Goal: Contribute content: Add original content to the website for others to see

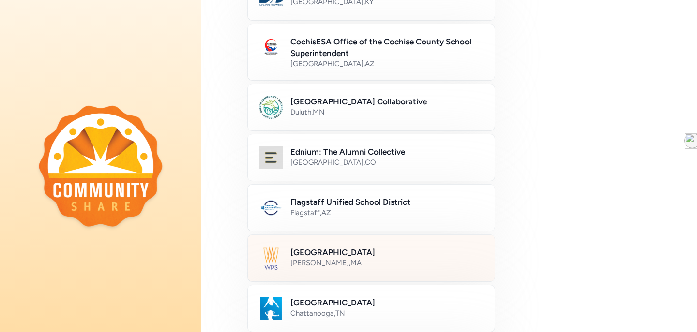
scroll to position [146, 0]
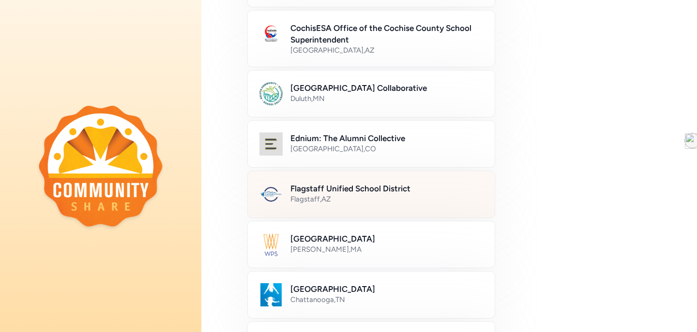
click at [328, 191] on h2 "Flagstaff Unified School District" at bounding box center [386, 189] width 193 height 12
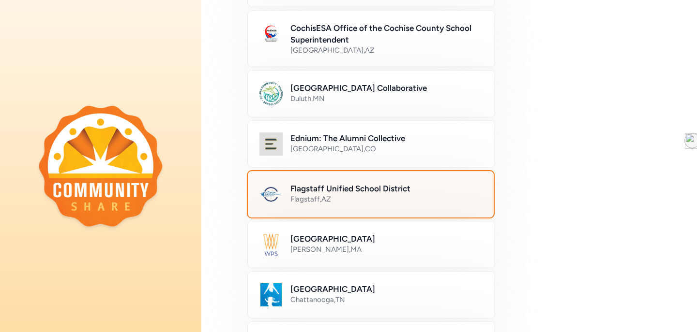
click at [342, 196] on div "Flagstaff , AZ" at bounding box center [386, 200] width 192 height 10
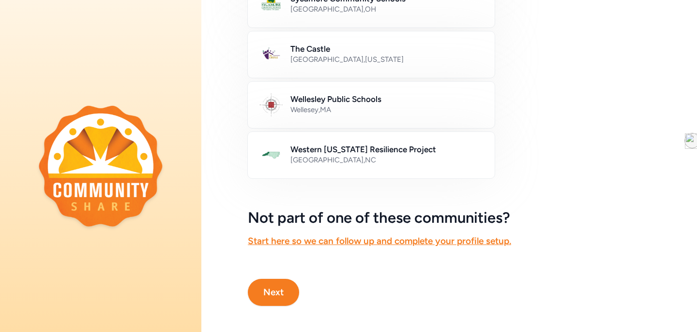
scroll to position [593, 0]
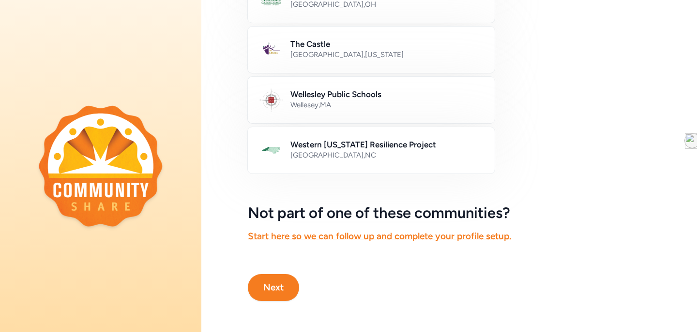
click at [280, 276] on button "Next" at bounding box center [273, 287] width 51 height 27
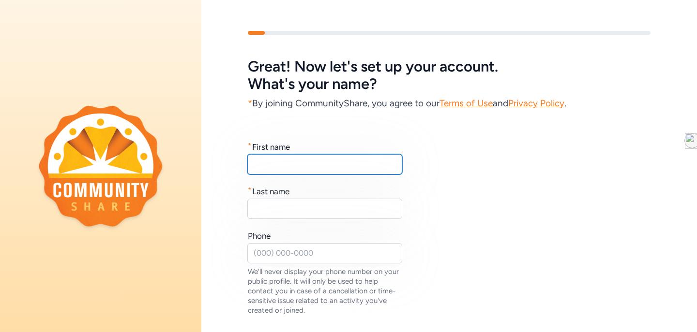
click at [294, 164] on input "text" at bounding box center [324, 164] width 155 height 20
type input "Haven"
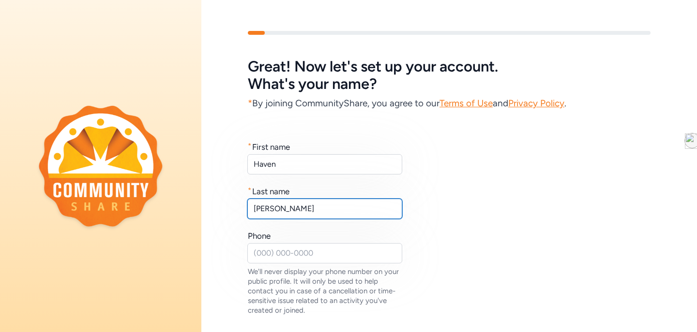
type input "Dubel"
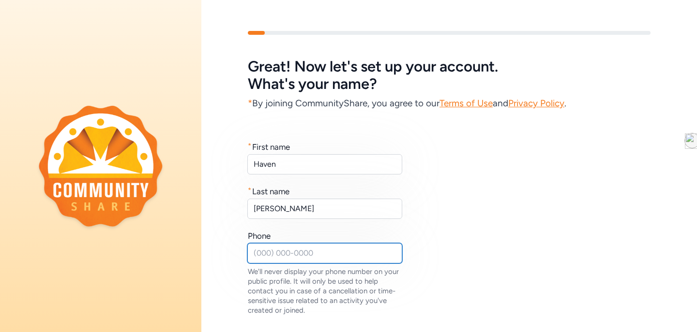
click at [283, 254] on input "text" at bounding box center [324, 253] width 155 height 20
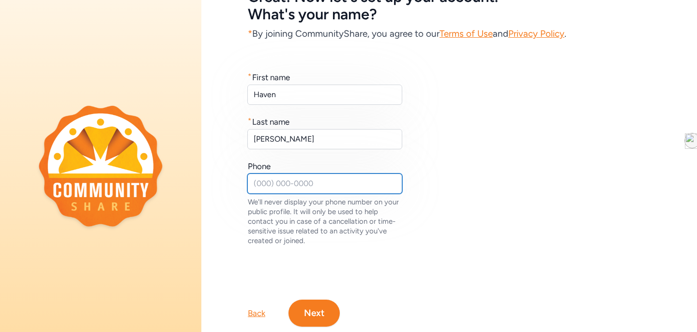
scroll to position [95, 0]
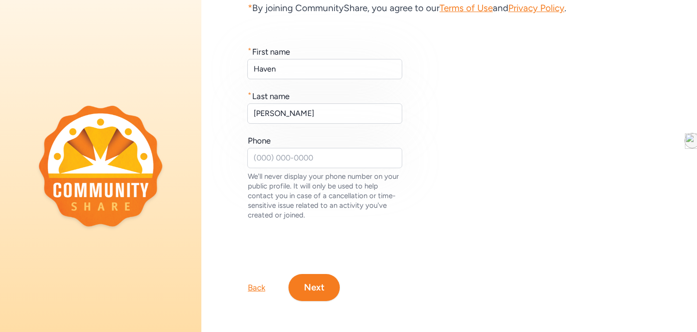
click at [315, 284] on button "Next" at bounding box center [313, 287] width 51 height 27
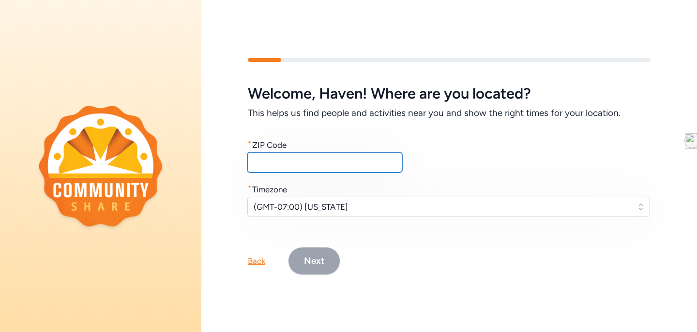
click at [271, 156] on input "text" at bounding box center [324, 162] width 155 height 20
type input "86004"
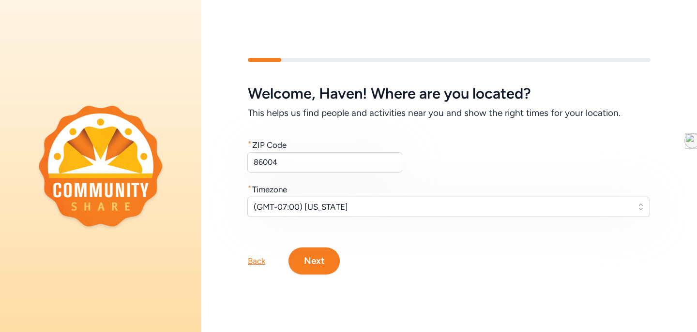
click at [302, 257] on button "Next" at bounding box center [313, 261] width 51 height 27
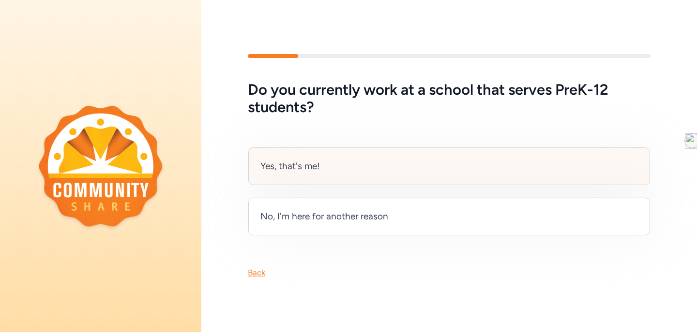
click at [302, 169] on div "Yes, that's me!" at bounding box center [290, 167] width 60 height 14
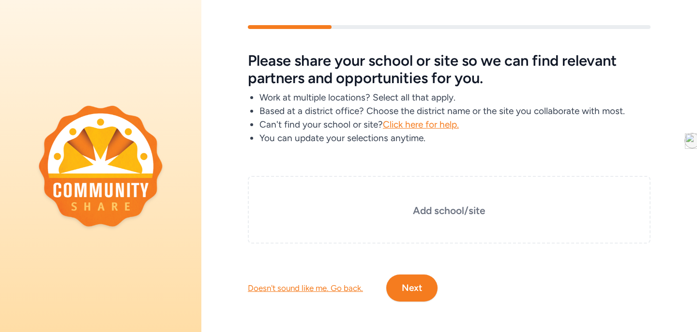
scroll to position [6, 0]
click at [439, 215] on h3 "Add school/site" at bounding box center [449, 211] width 354 height 14
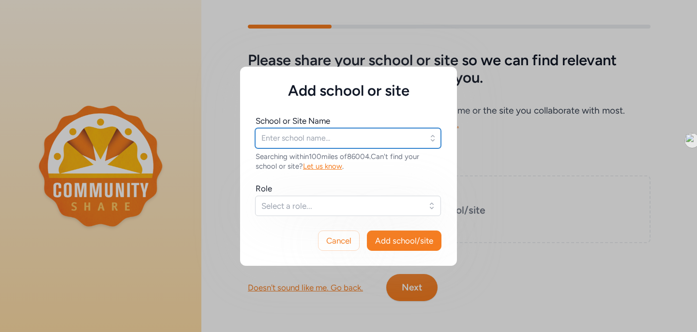
click at [323, 135] on input "text" at bounding box center [348, 138] width 186 height 20
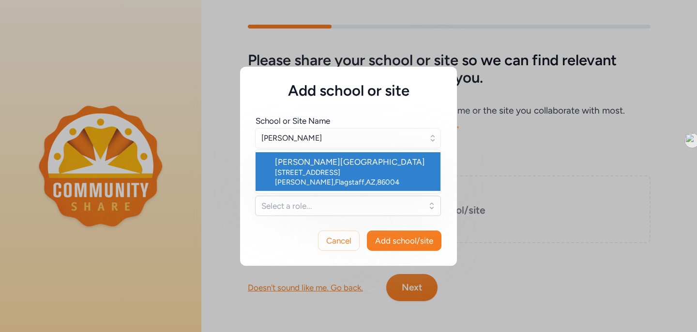
click at [327, 160] on div "[PERSON_NAME][GEOGRAPHIC_DATA]" at bounding box center [354, 162] width 158 height 12
type input "[PERSON_NAME][GEOGRAPHIC_DATA]"
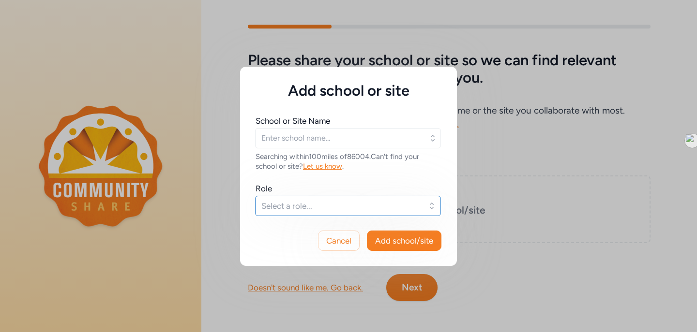
click at [297, 199] on button "Select a role..." at bounding box center [348, 206] width 186 height 20
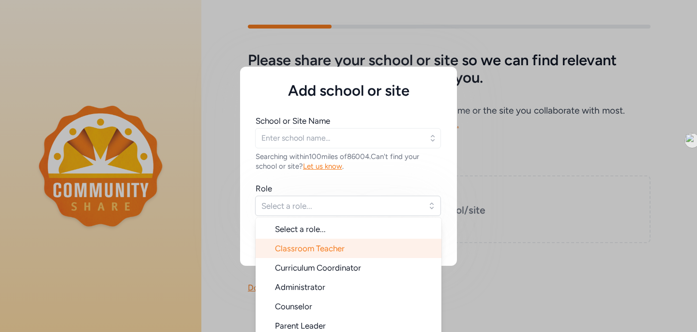
type input "[PERSON_NAME][GEOGRAPHIC_DATA]"
click at [300, 241] on li "Classroom Teacher" at bounding box center [348, 248] width 186 height 19
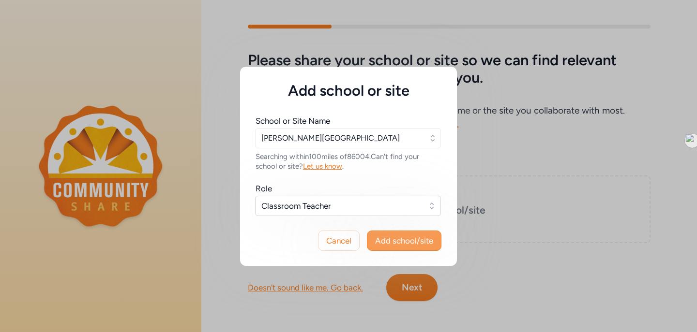
click at [411, 240] on span "Add school/site" at bounding box center [404, 241] width 58 height 12
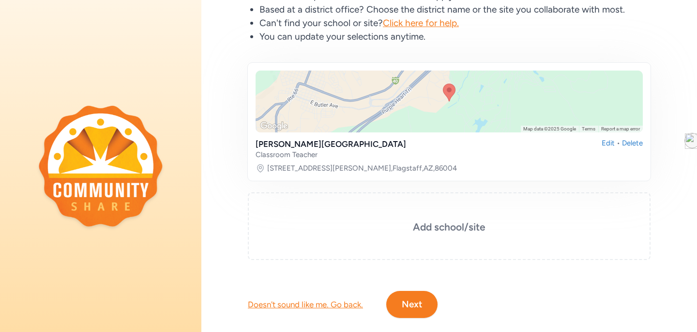
scroll to position [124, 0]
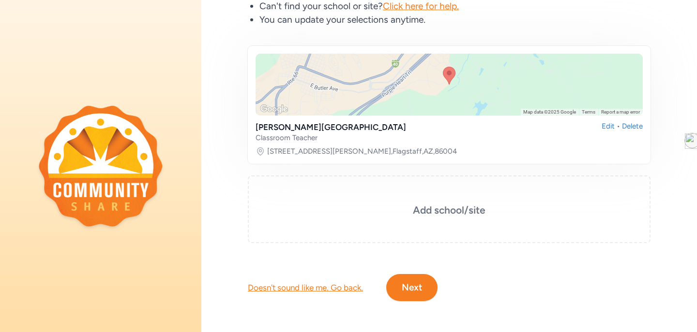
click at [403, 294] on button "Next" at bounding box center [411, 287] width 51 height 27
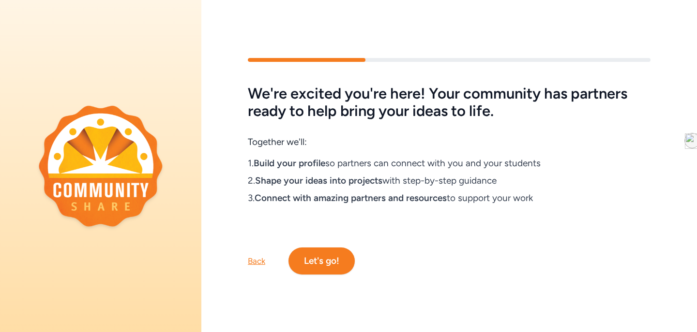
click at [320, 249] on button "Let's go!" at bounding box center [321, 261] width 66 height 27
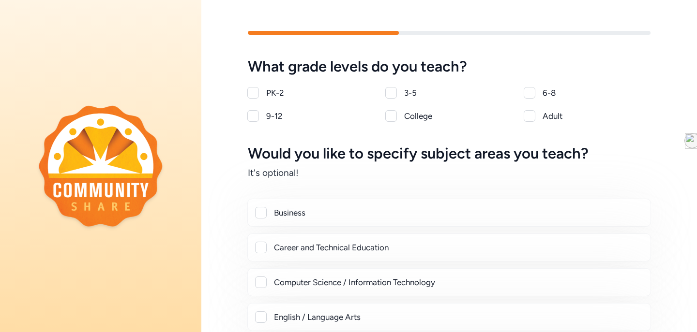
click at [394, 95] on div at bounding box center [391, 93] width 12 height 12
checkbox input "true"
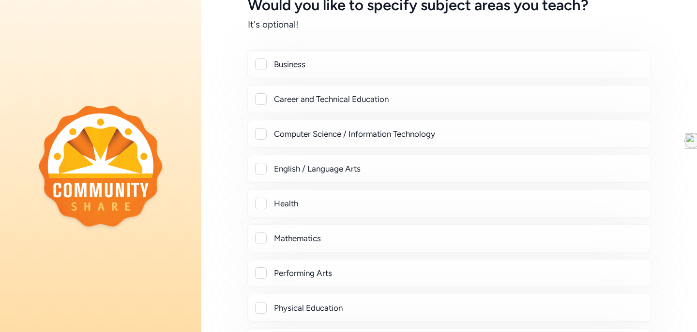
scroll to position [155, 0]
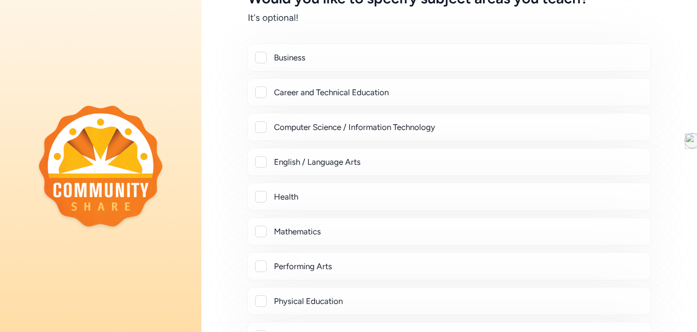
click at [262, 160] on div at bounding box center [261, 162] width 12 height 12
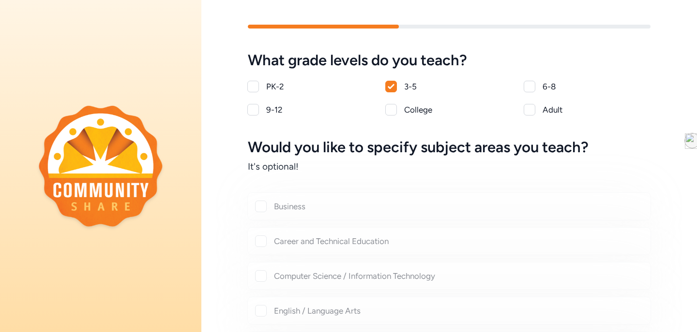
scroll to position [0, 0]
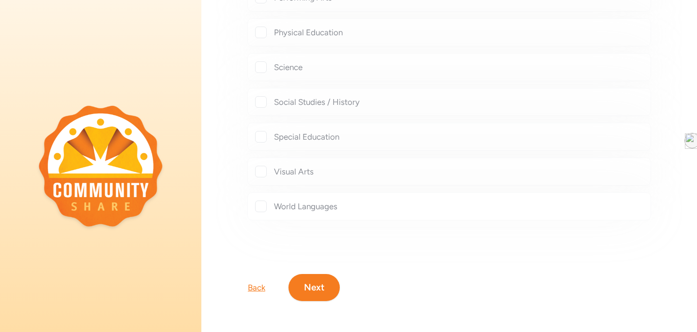
checkbox input "true"
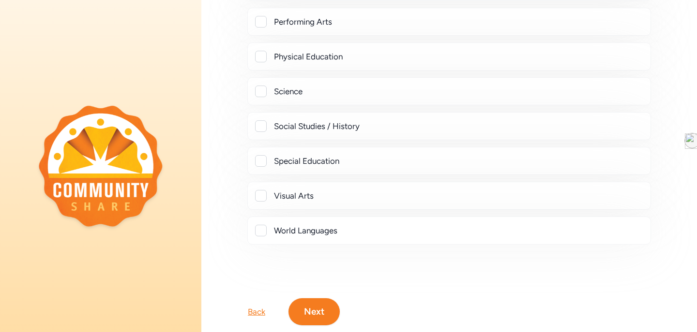
scroll to position [449, 0]
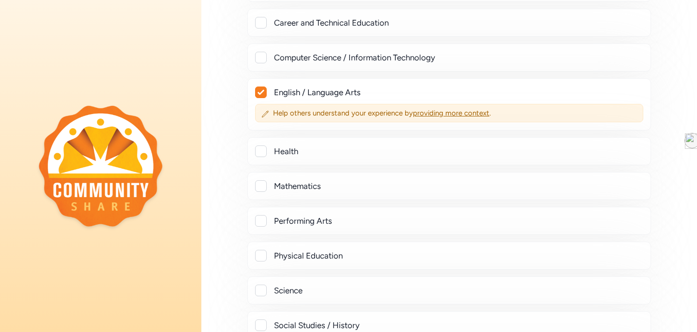
scroll to position [225, 0]
click at [262, 184] on div at bounding box center [261, 186] width 12 height 12
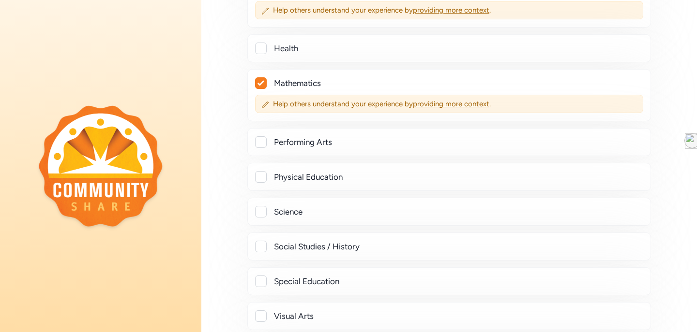
scroll to position [329, 0]
click at [263, 209] on div at bounding box center [261, 211] width 12 height 12
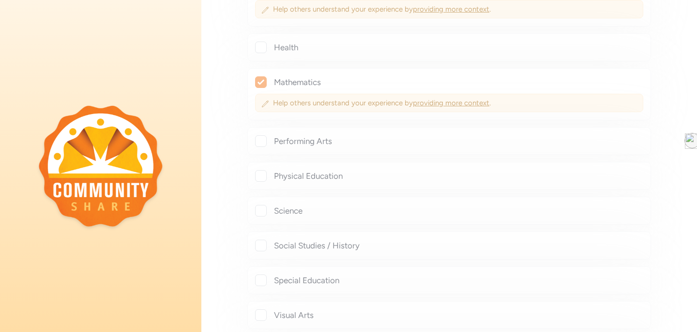
checkbox input "true"
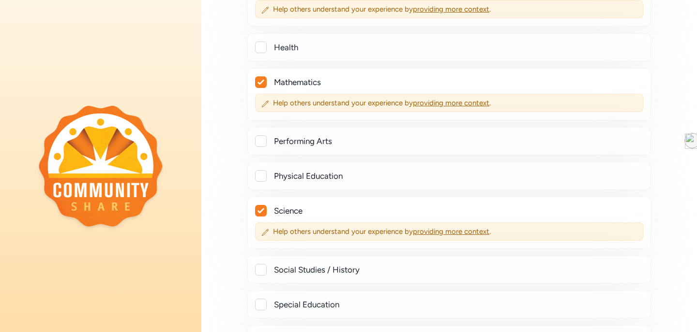
click at [261, 266] on div at bounding box center [261, 270] width 12 height 12
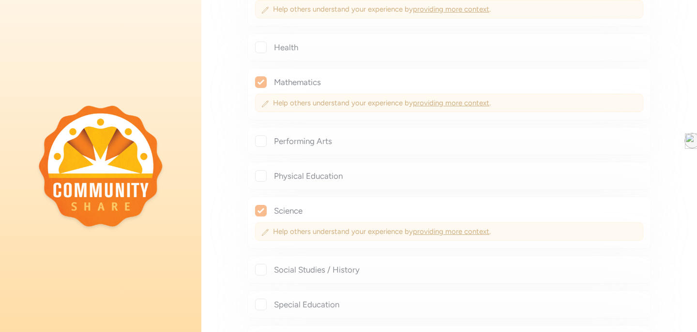
checkbox input "true"
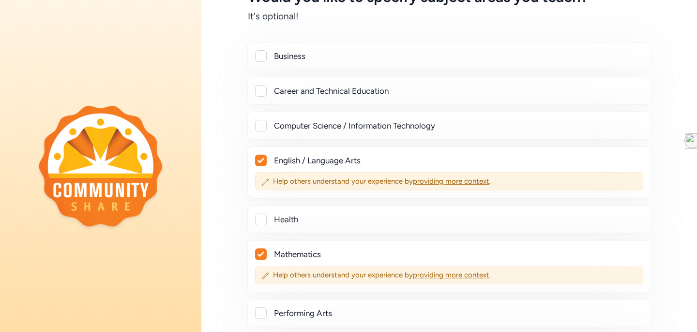
scroll to position [521, 0]
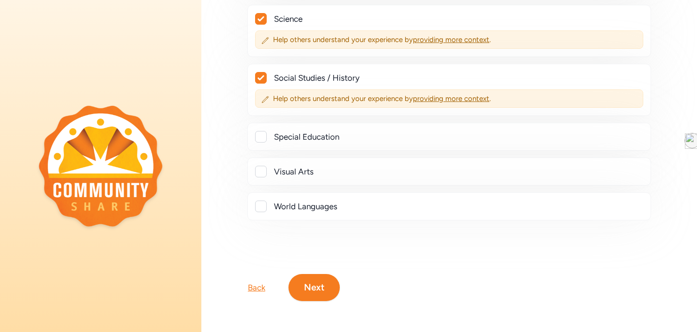
click at [316, 294] on button "Next" at bounding box center [313, 287] width 51 height 27
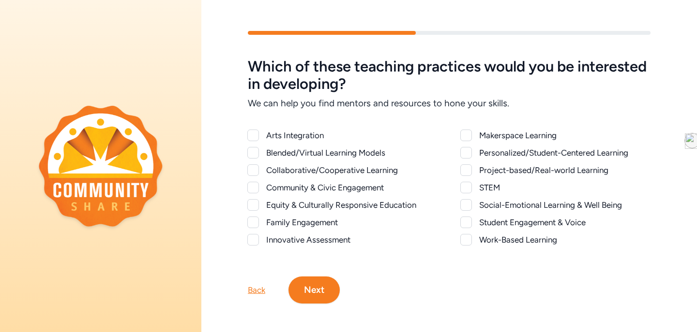
click at [466, 134] on div at bounding box center [466, 136] width 12 height 12
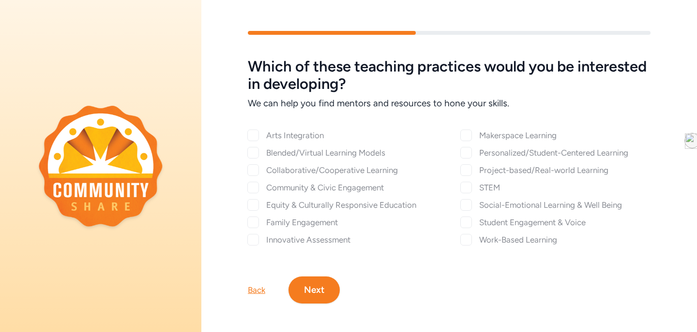
checkbox input "true"
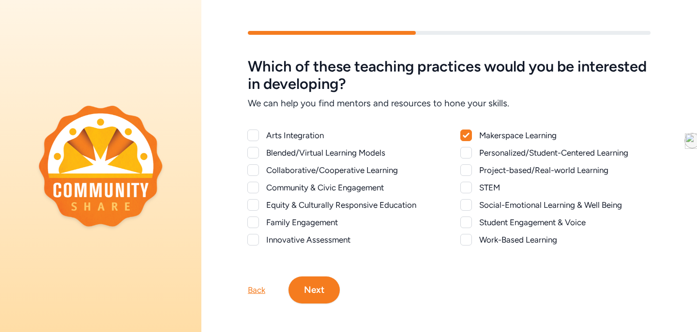
click at [465, 190] on div at bounding box center [466, 188] width 12 height 12
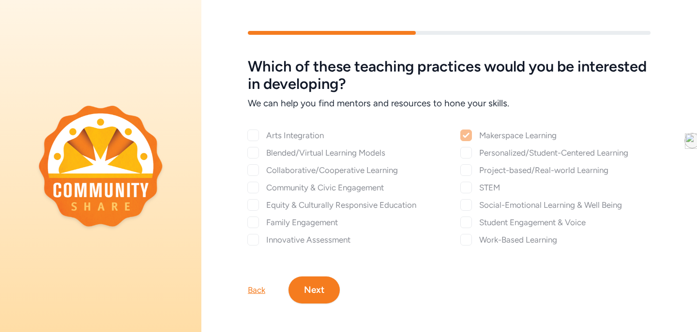
checkbox input "true"
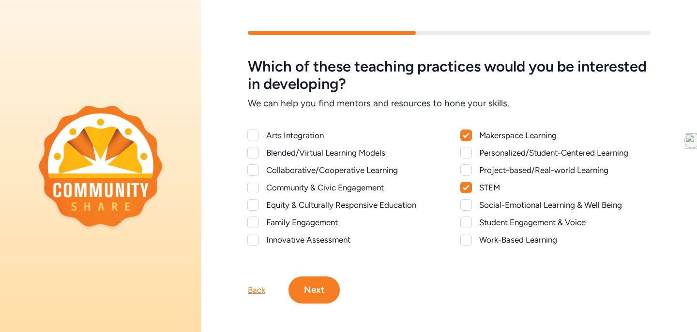
click at [253, 171] on div at bounding box center [253, 171] width 12 height 12
click at [303, 286] on button "Next" at bounding box center [313, 290] width 51 height 27
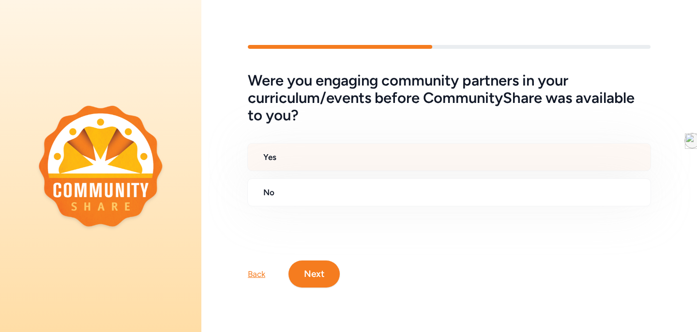
click at [286, 153] on h2 "Yes" at bounding box center [452, 157] width 379 height 12
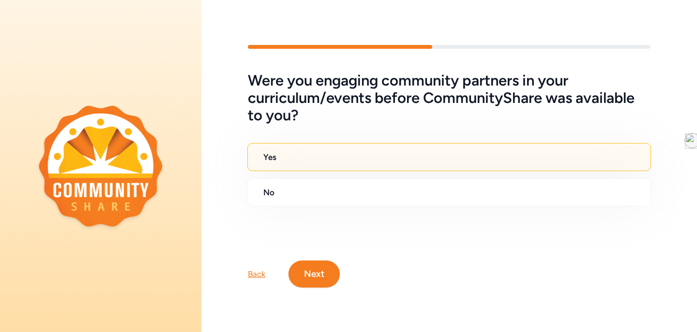
click at [321, 274] on button "Next" at bounding box center [313, 274] width 51 height 27
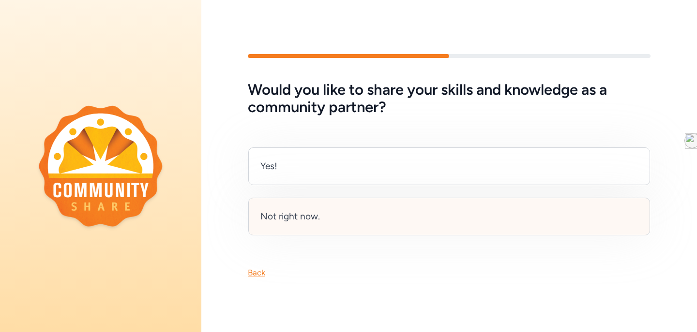
click at [282, 222] on div "Not right now." at bounding box center [290, 217] width 60 height 14
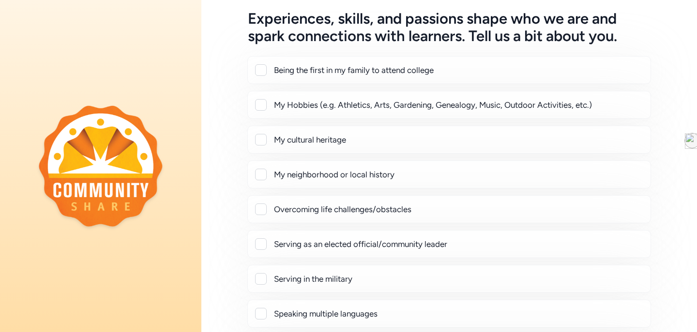
scroll to position [75, 0]
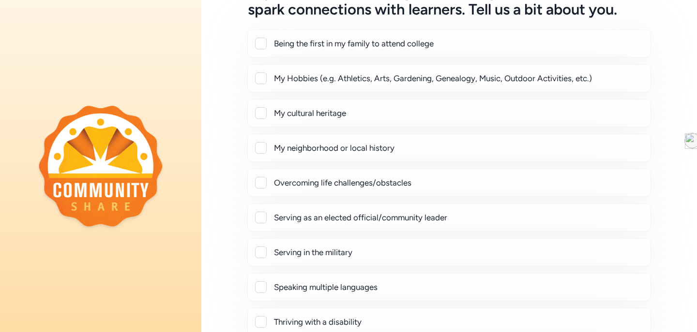
click at [264, 42] on div at bounding box center [261, 44] width 12 height 12
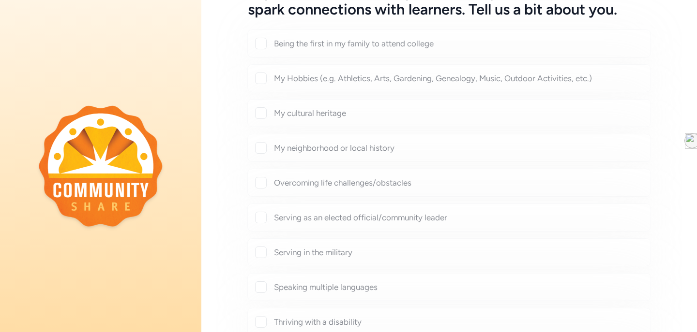
checkbox input "true"
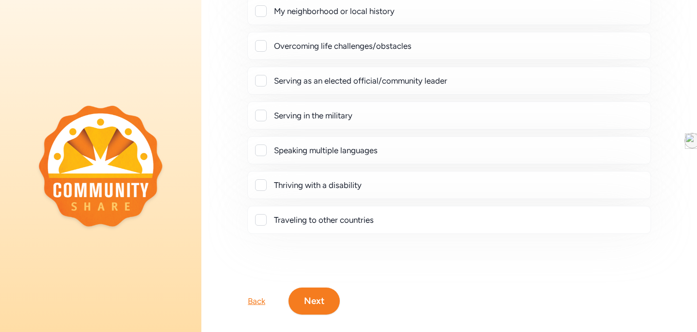
scroll to position [249, 0]
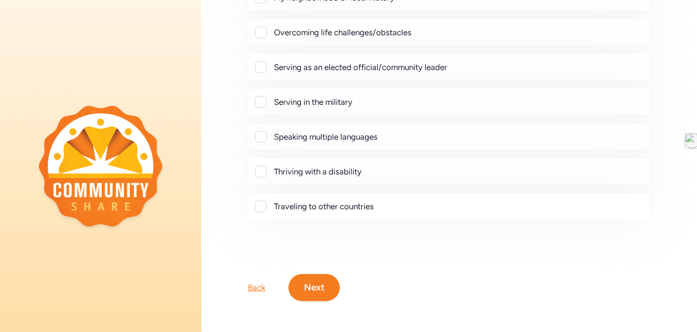
click at [256, 206] on div at bounding box center [261, 207] width 12 height 12
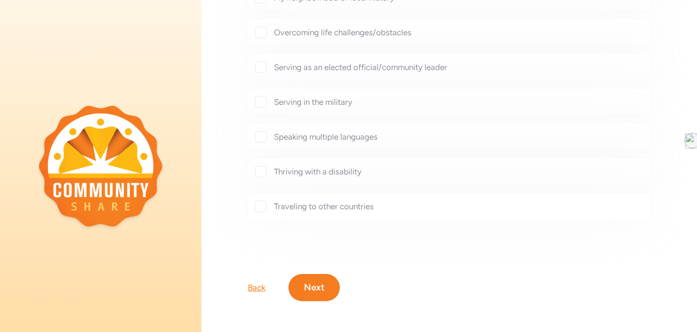
checkbox input "true"
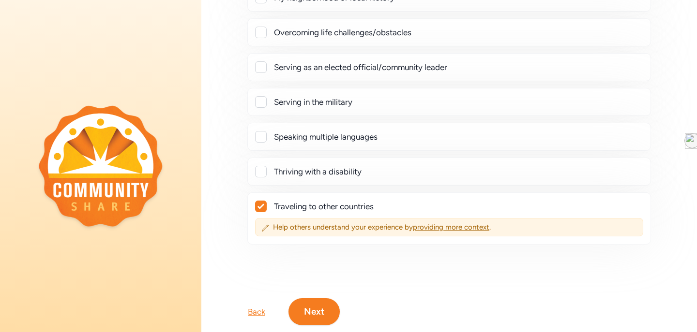
click at [329, 293] on div "Back Next" at bounding box center [449, 297] width 496 height 58
click at [326, 300] on button "Next" at bounding box center [313, 312] width 51 height 27
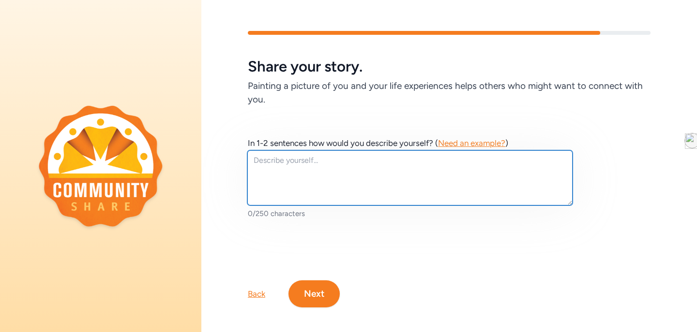
click at [343, 189] on textarea at bounding box center [409, 177] width 325 height 55
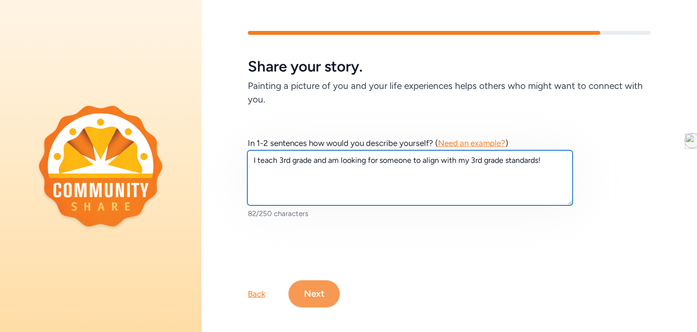
type textarea "I teach 3rd grade and am looking for someone to align with my 3rd grade standar…"
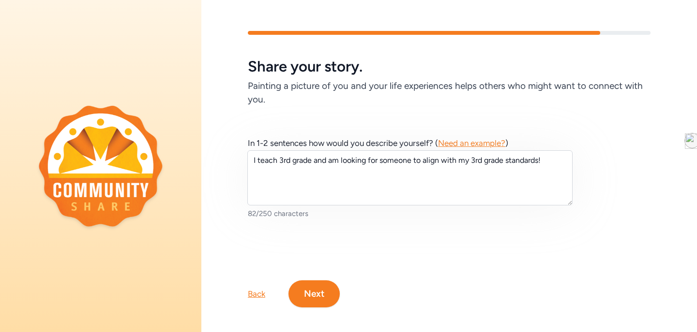
click at [325, 297] on button "Next" at bounding box center [313, 294] width 51 height 27
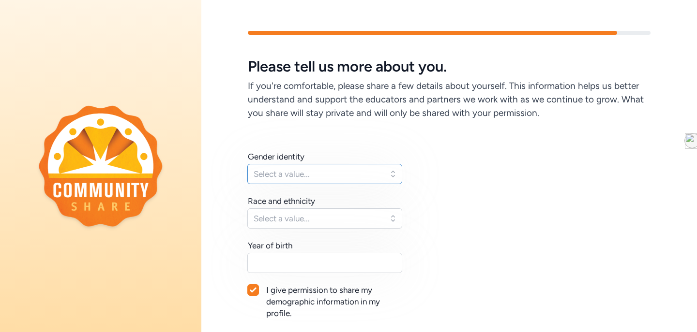
click at [283, 181] on button "Select a value..." at bounding box center [324, 174] width 155 height 20
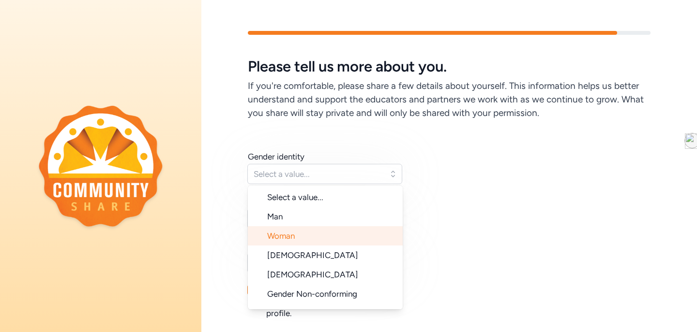
click at [289, 237] on span "Woman" at bounding box center [281, 236] width 28 height 10
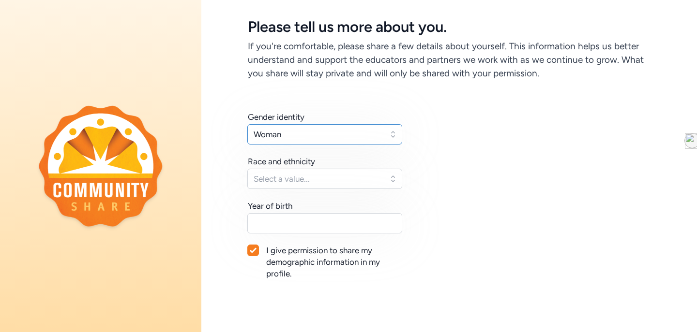
scroll to position [49, 0]
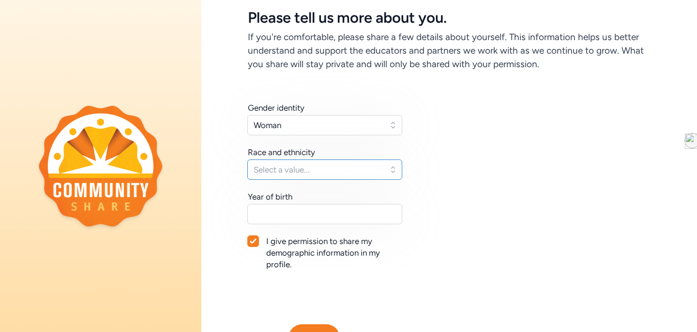
click at [326, 175] on span "Select a value..." at bounding box center [318, 170] width 129 height 12
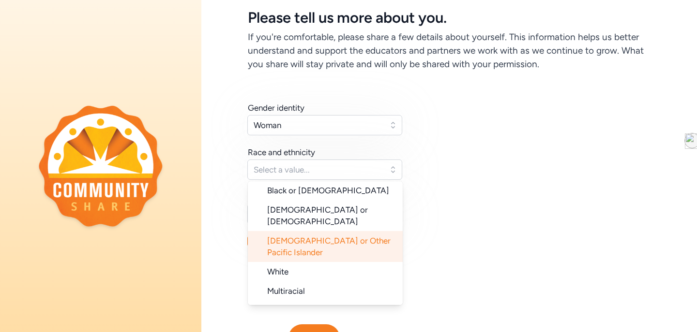
scroll to position [97, 0]
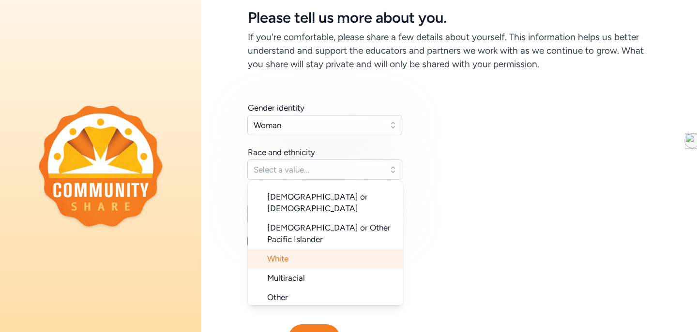
click at [318, 249] on li "White" at bounding box center [325, 258] width 155 height 19
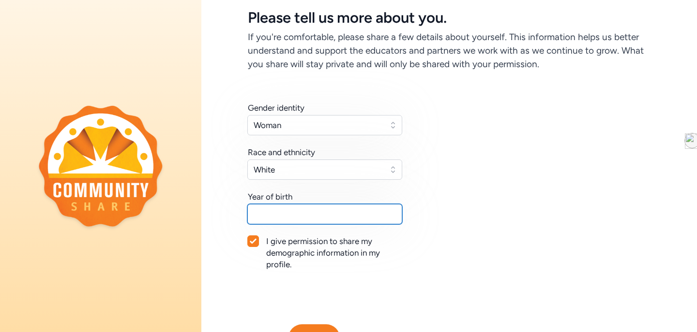
click at [277, 219] on input "text" at bounding box center [324, 214] width 155 height 20
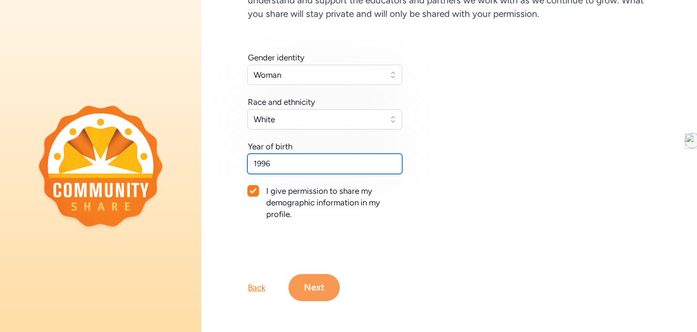
type input "1996"
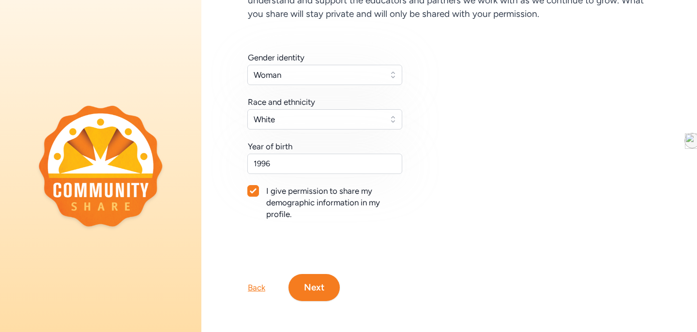
click at [315, 289] on button "Next" at bounding box center [313, 287] width 51 height 27
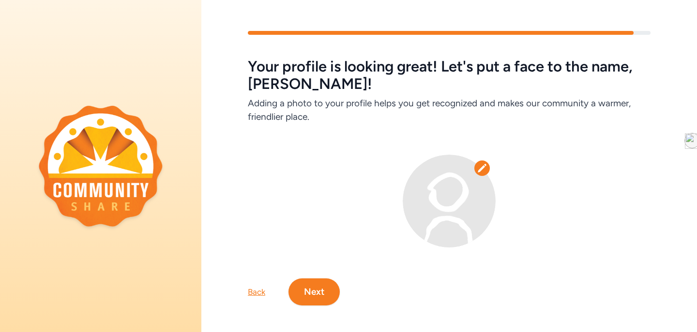
click at [316, 292] on button "Next" at bounding box center [313, 292] width 51 height 27
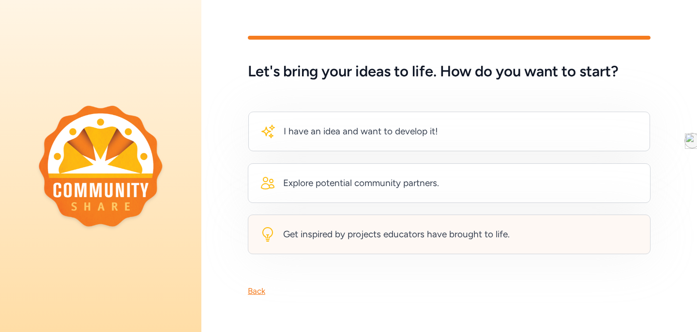
click at [310, 244] on div "Get inspired by projects educators have brought to life." at bounding box center [449, 235] width 403 height 40
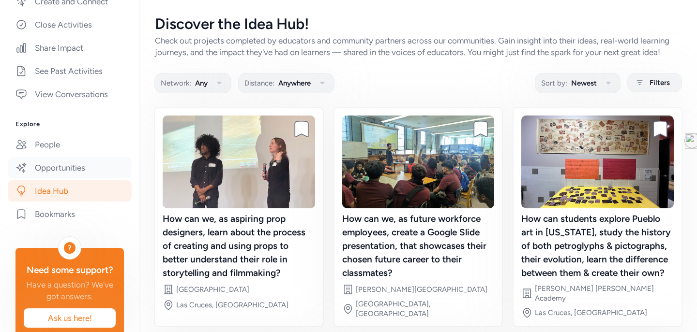
scroll to position [256, 0]
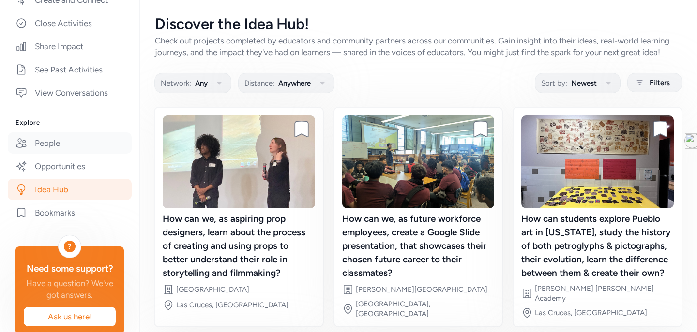
click at [65, 133] on link "People" at bounding box center [70, 143] width 124 height 21
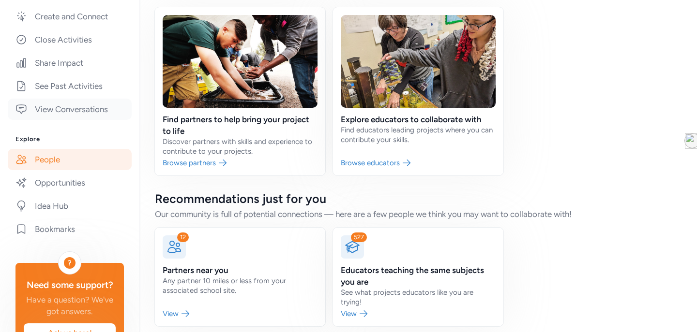
scroll to position [228, 0]
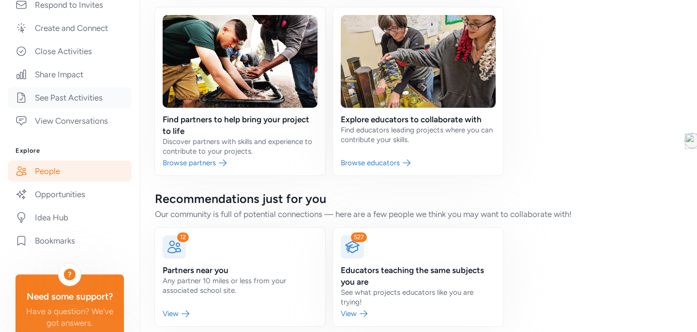
click at [74, 88] on link "See Past Activities" at bounding box center [70, 97] width 124 height 21
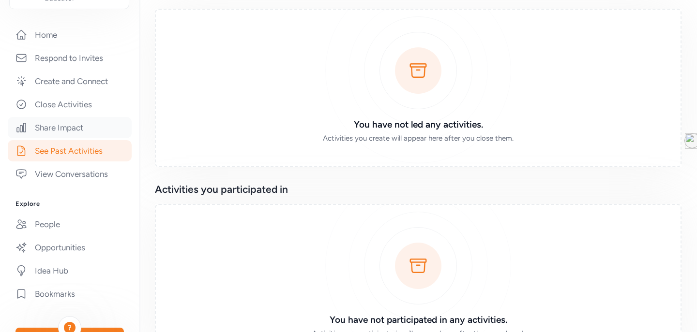
scroll to position [153, 0]
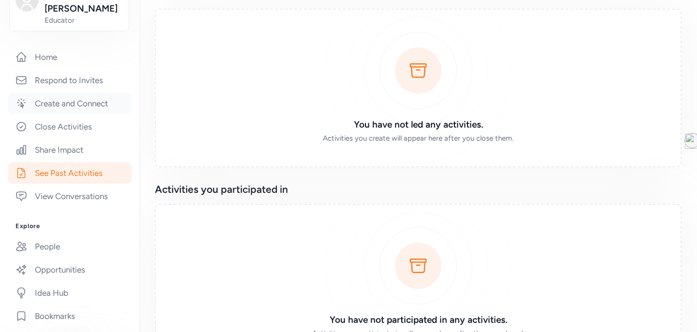
click at [89, 93] on link "Create and Connect" at bounding box center [70, 103] width 124 height 21
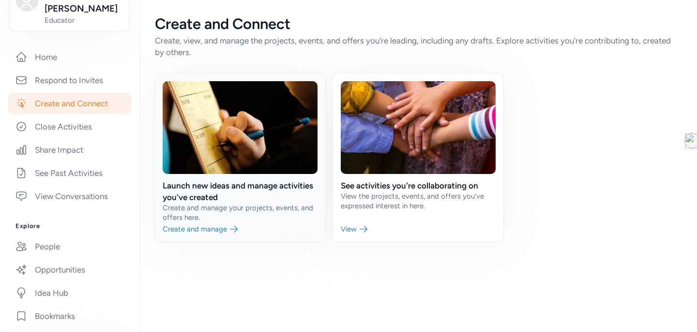
click at [211, 228] on link at bounding box center [240, 158] width 170 height 168
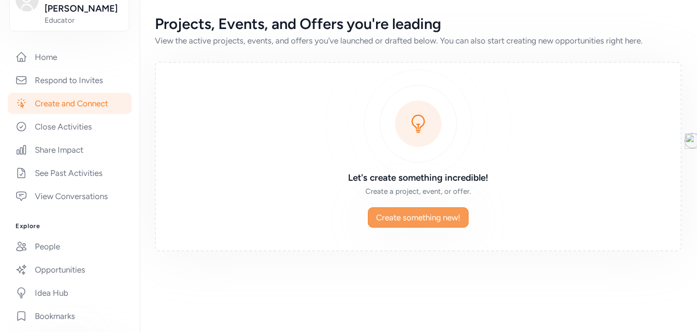
click at [410, 222] on span "Create something new!" at bounding box center [418, 218] width 84 height 12
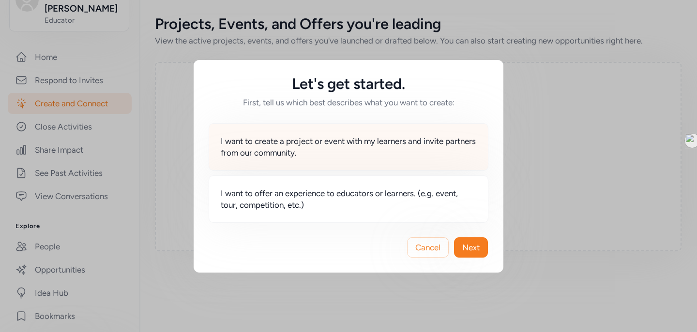
click at [390, 148] on span "I want to create a project or event with my learners and invite partners from o…" at bounding box center [348, 146] width 255 height 23
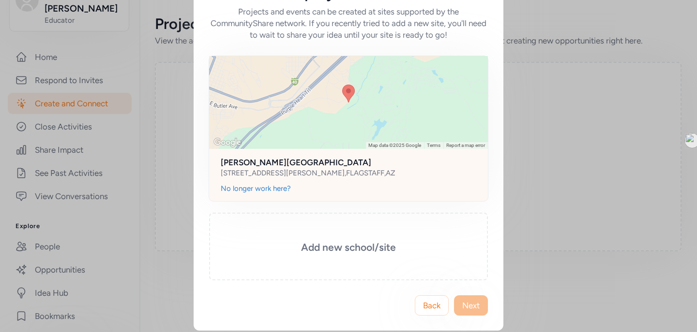
scroll to position [62, 0]
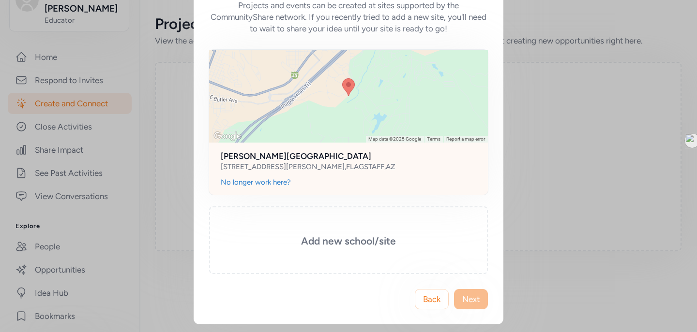
click at [403, 130] on div at bounding box center [348, 96] width 279 height 93
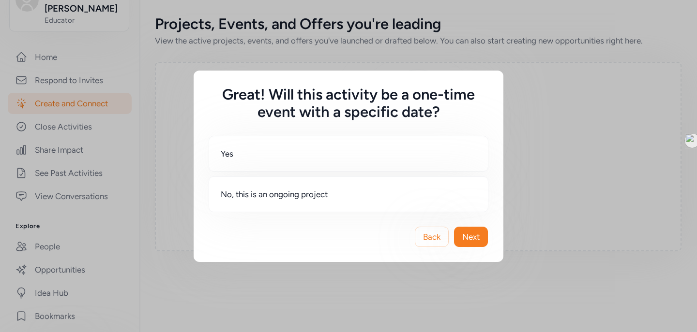
scroll to position [0, 0]
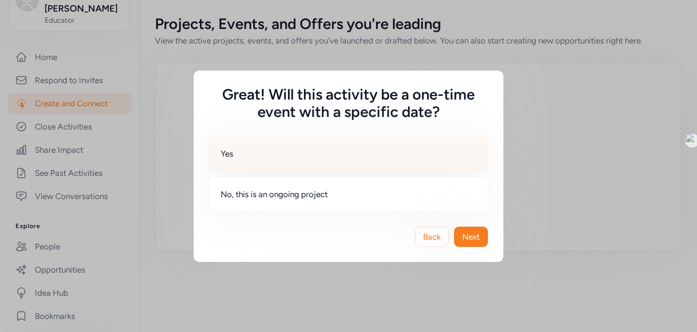
click at [421, 169] on div "Yes" at bounding box center [349, 154] width 280 height 36
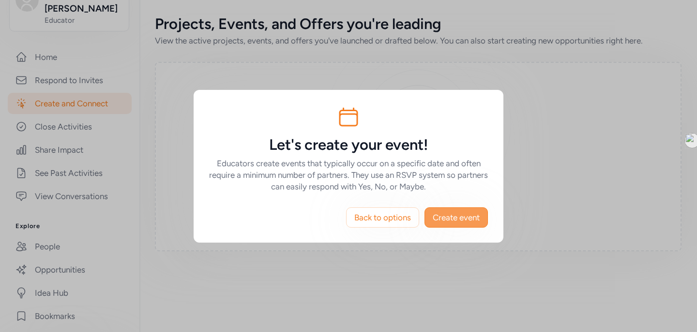
click at [449, 214] on span "Create event" at bounding box center [456, 218] width 47 height 12
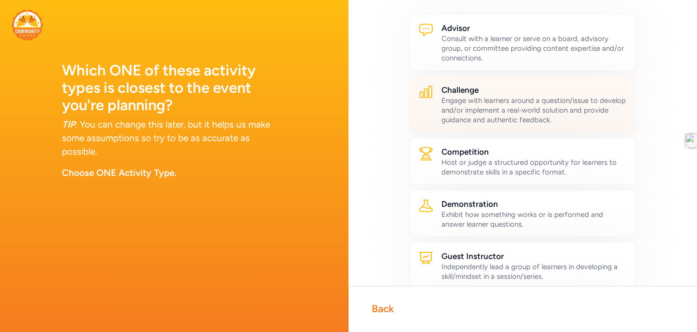
scroll to position [74, 0]
